Goal: Task Accomplishment & Management: Use online tool/utility

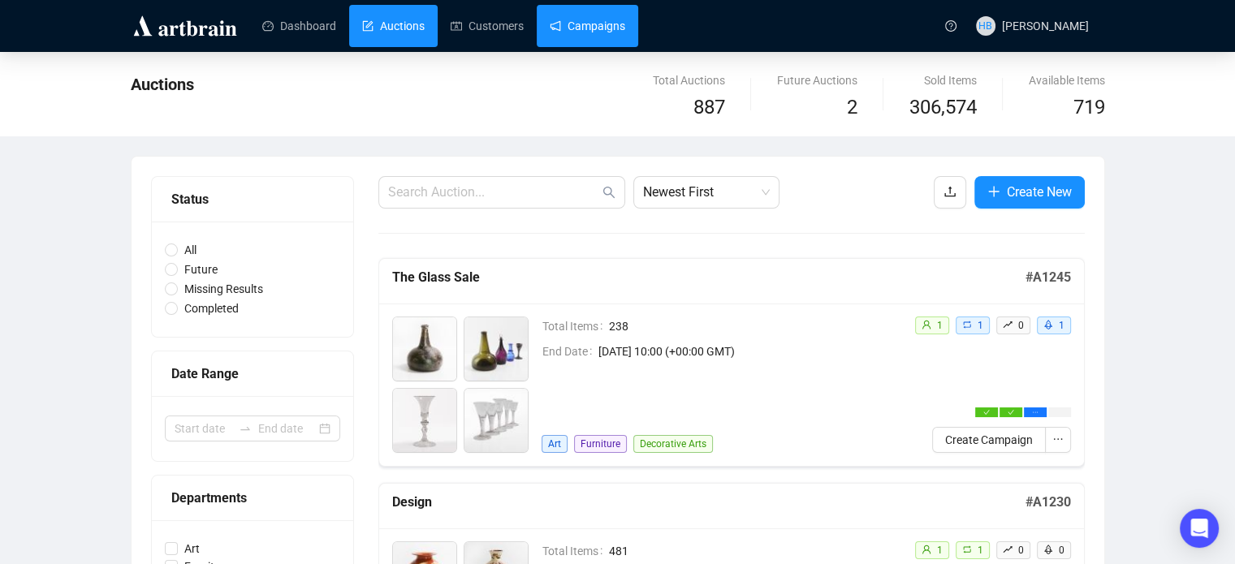
click at [578, 38] on link "Campaigns" at bounding box center [588, 26] width 76 height 42
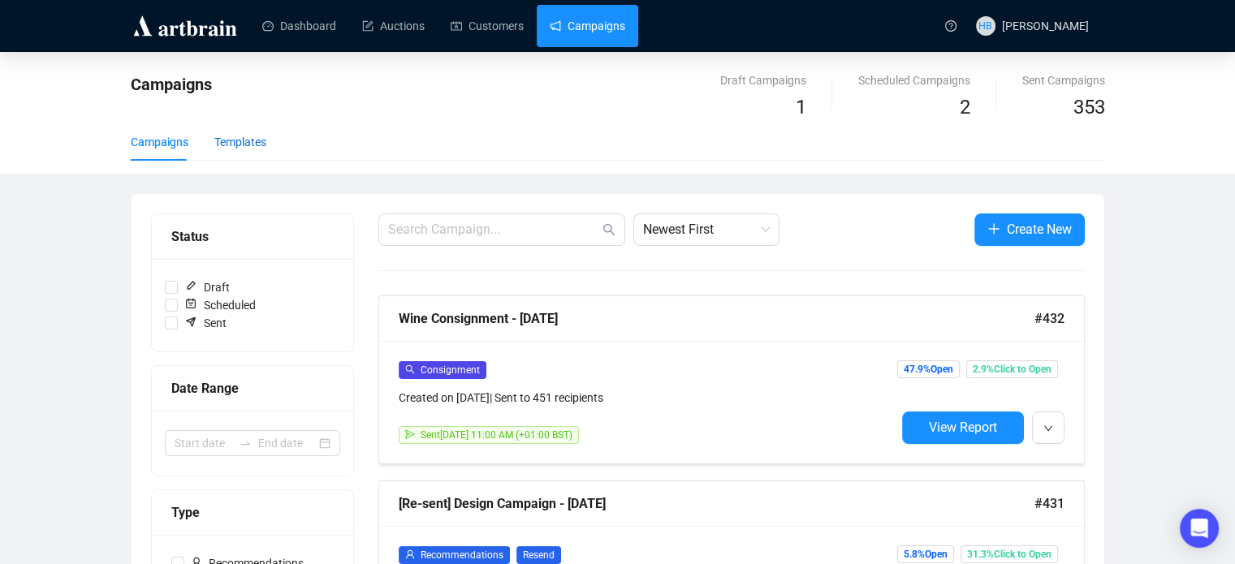
click at [235, 145] on div "Templates" at bounding box center [240, 142] width 52 height 18
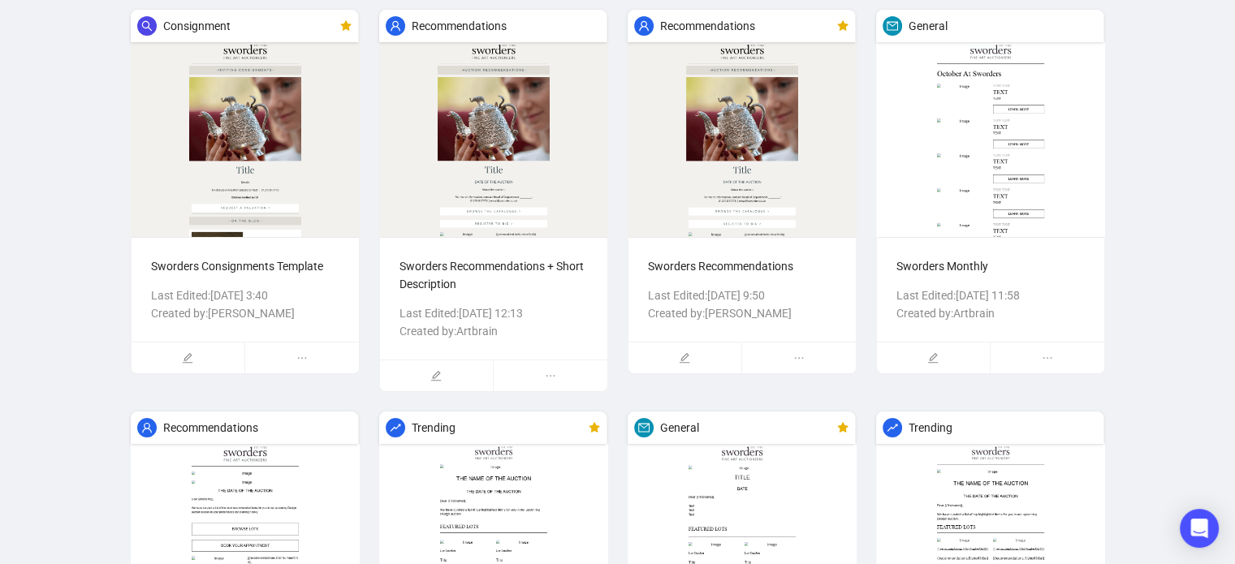
scroll to position [201, 0]
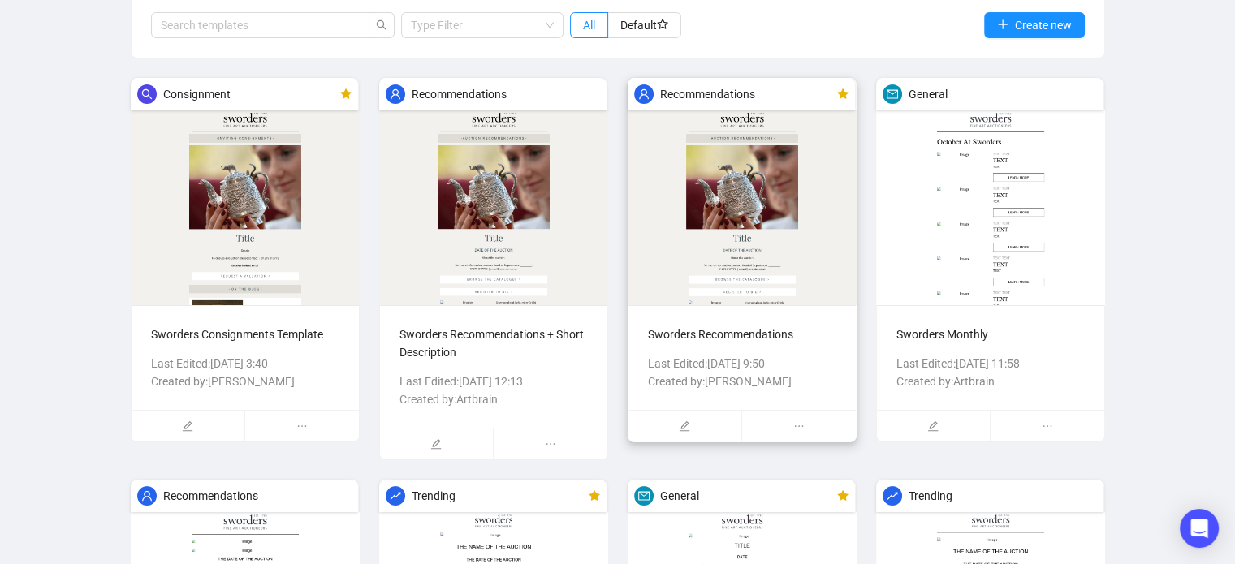
click at [720, 217] on img at bounding box center [742, 191] width 229 height 227
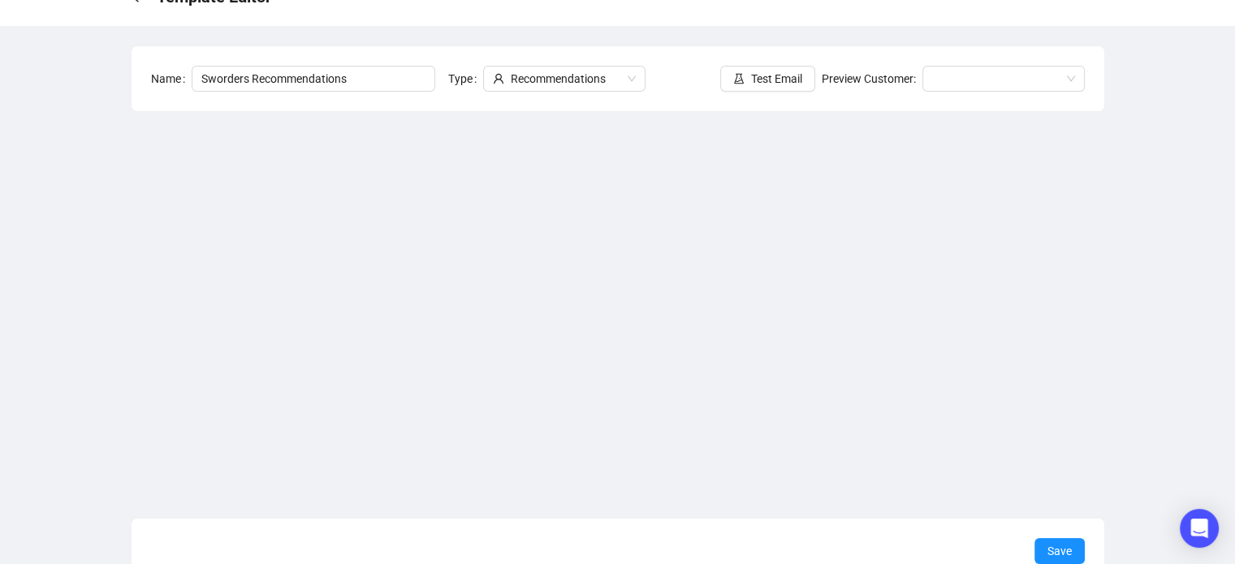
scroll to position [97, 0]
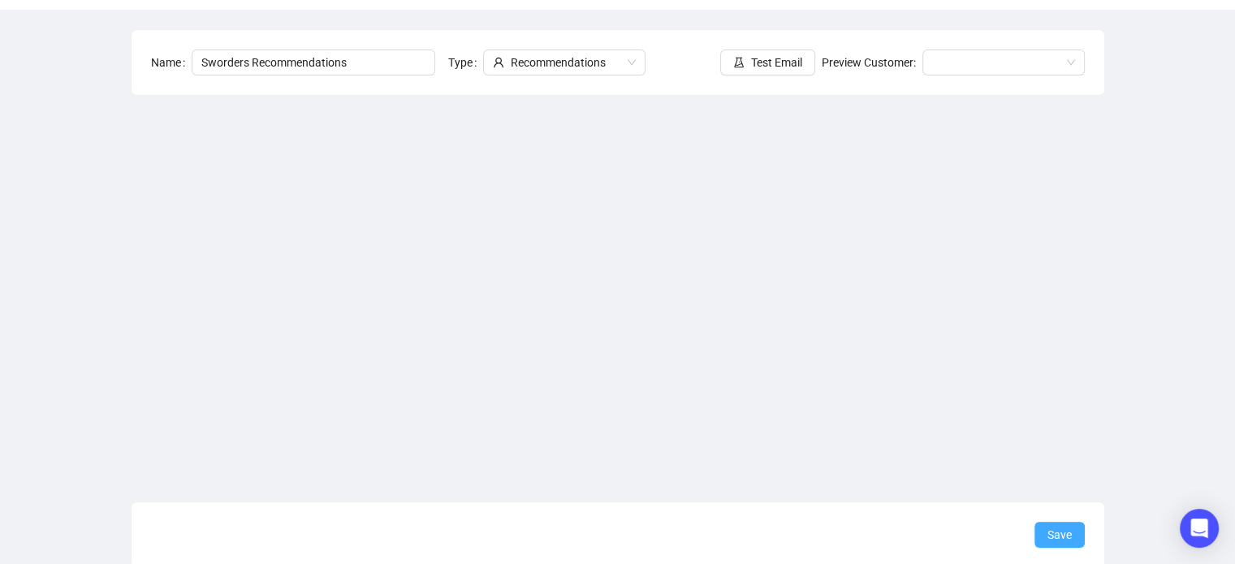
click at [1046, 529] on button "Save" at bounding box center [1059, 535] width 50 height 26
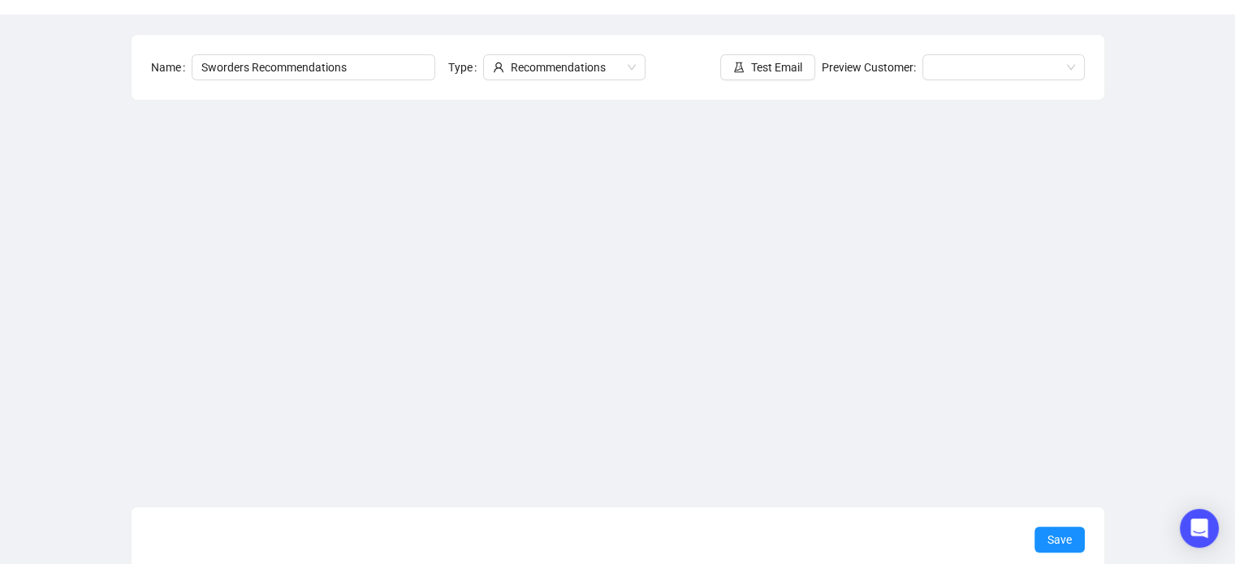
scroll to position [91, 0]
click at [1062, 538] on span "Save" at bounding box center [1059, 542] width 24 height 18
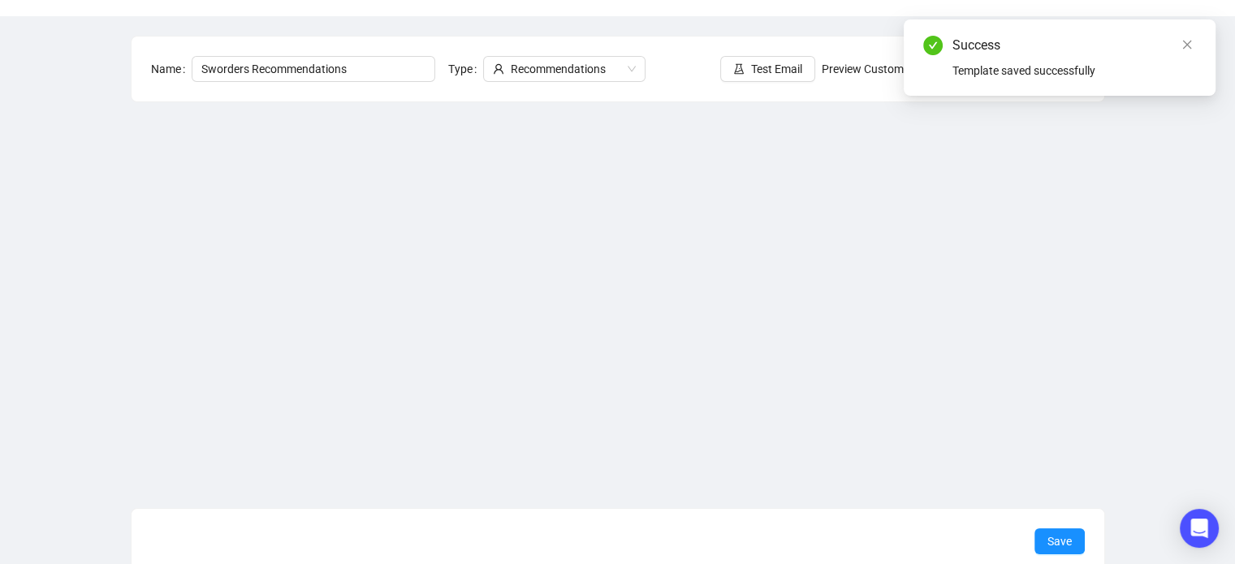
scroll to position [0, 0]
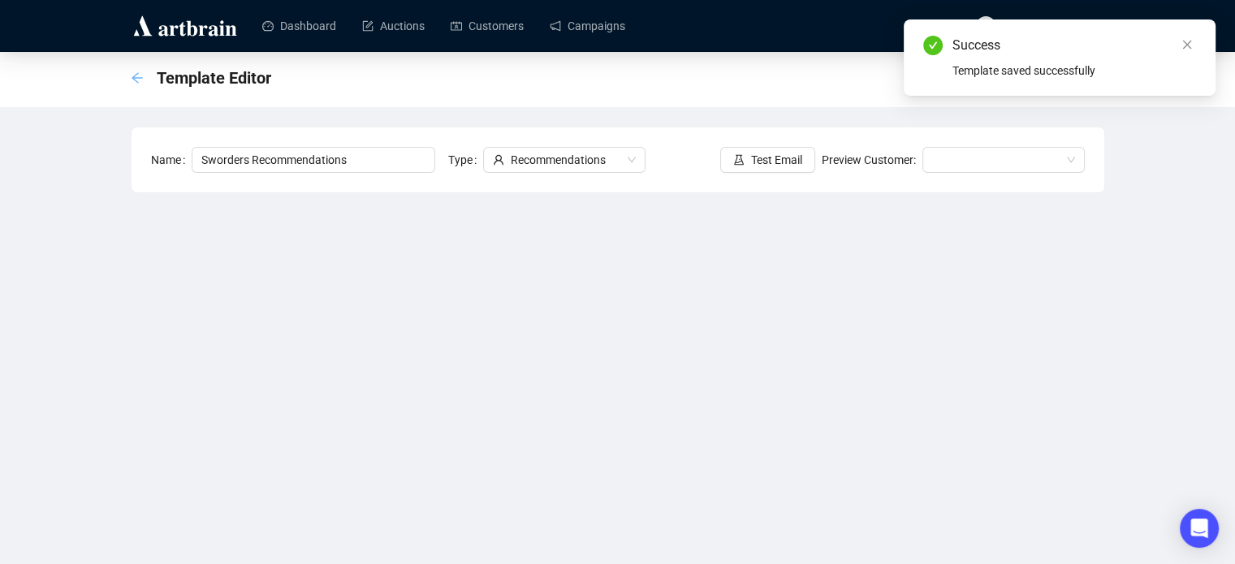
click at [134, 80] on icon "arrow-left" at bounding box center [137, 77] width 13 height 13
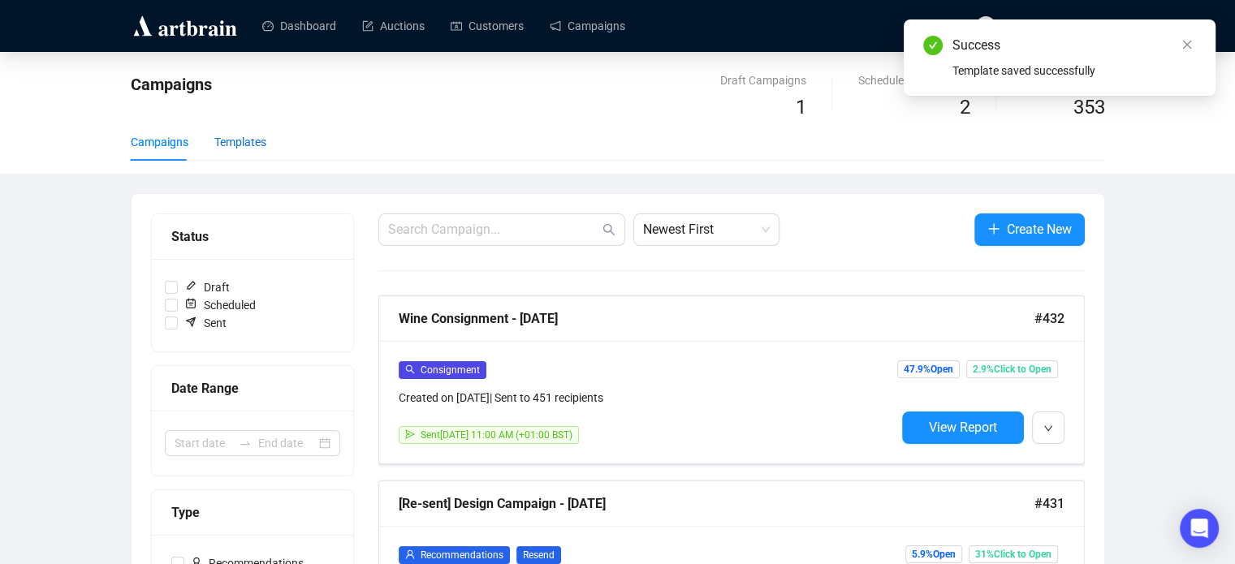
click at [240, 142] on div "Templates" at bounding box center [240, 142] width 52 height 18
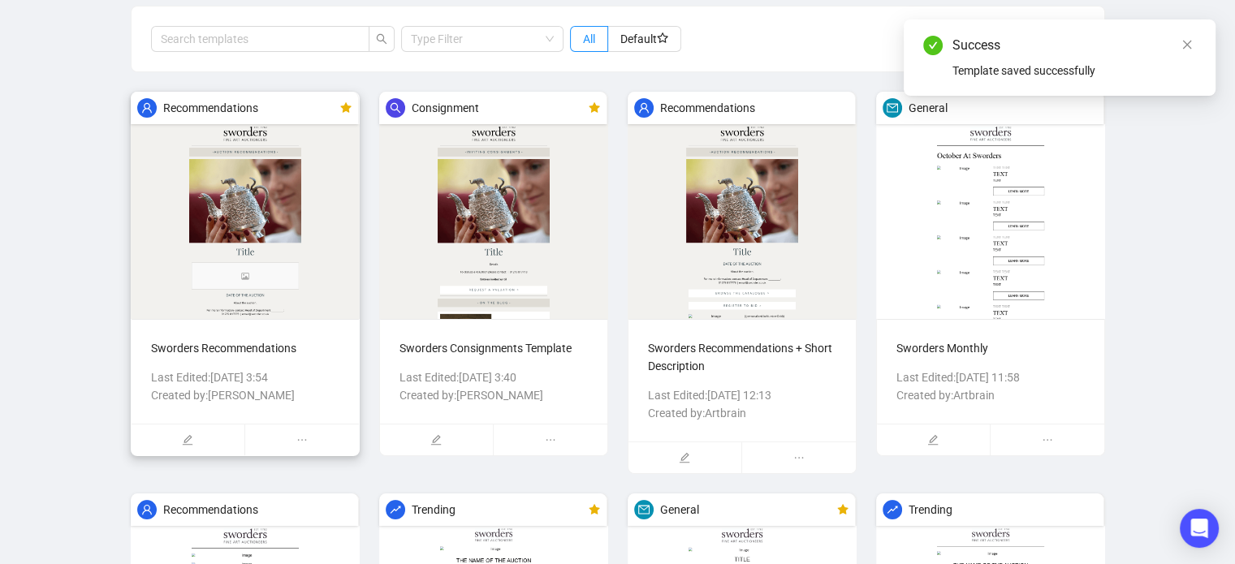
scroll to position [193, 0]
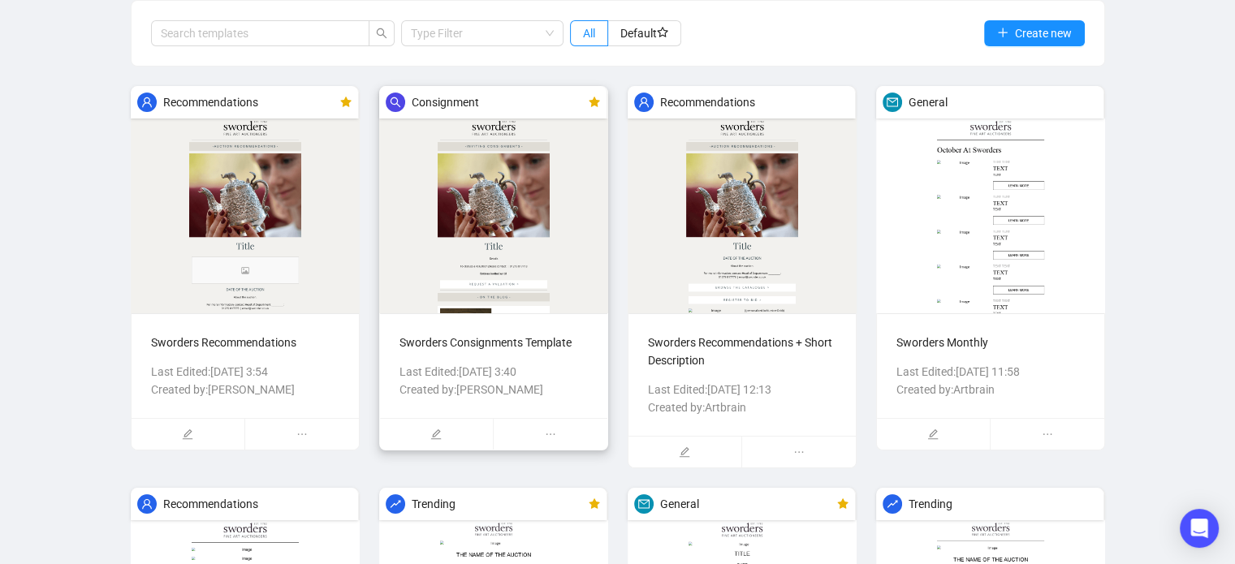
click at [507, 266] on img at bounding box center [493, 199] width 229 height 227
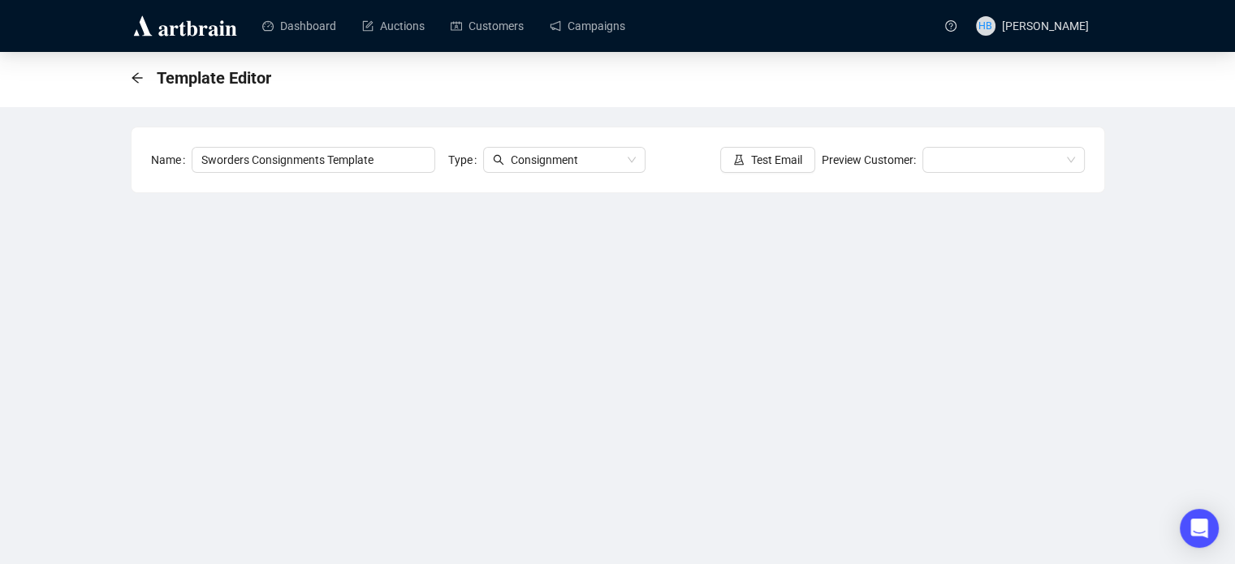
scroll to position [101, 0]
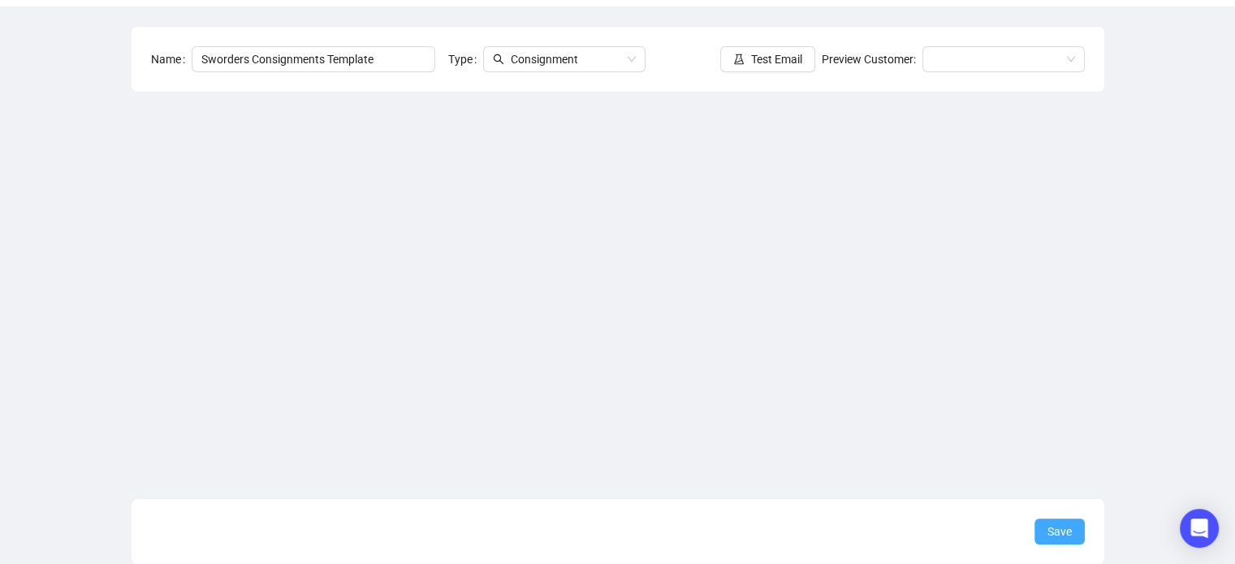
click at [1067, 538] on span "Save" at bounding box center [1059, 532] width 24 height 18
